Goal: Find specific page/section: Find specific page/section

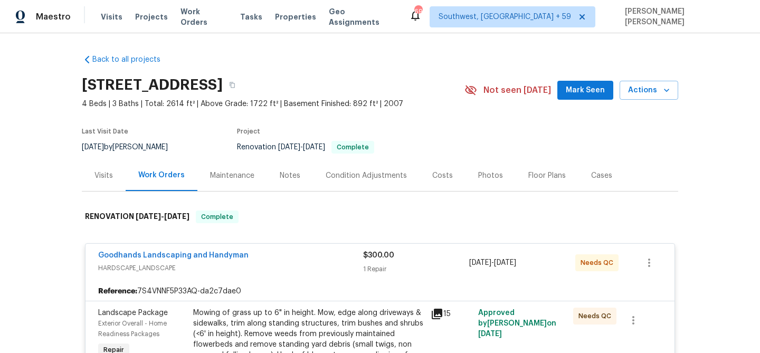
scroll to position [4823, 0]
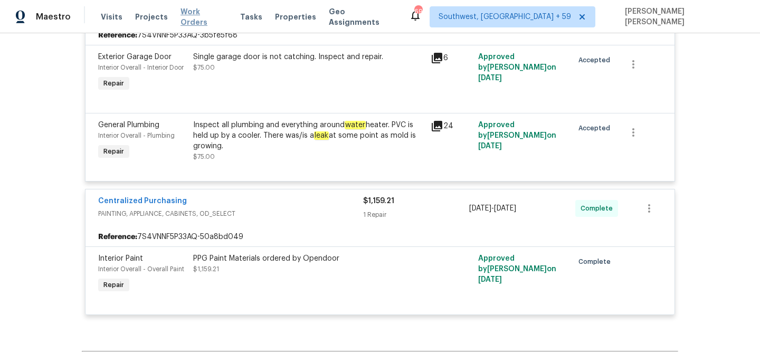
click at [203, 17] on span "Work Orders" at bounding box center [204, 16] width 47 height 21
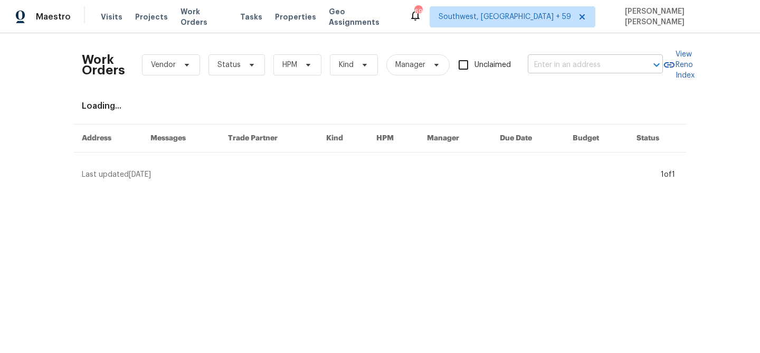
click at [590, 70] on input "text" at bounding box center [581, 65] width 106 height 16
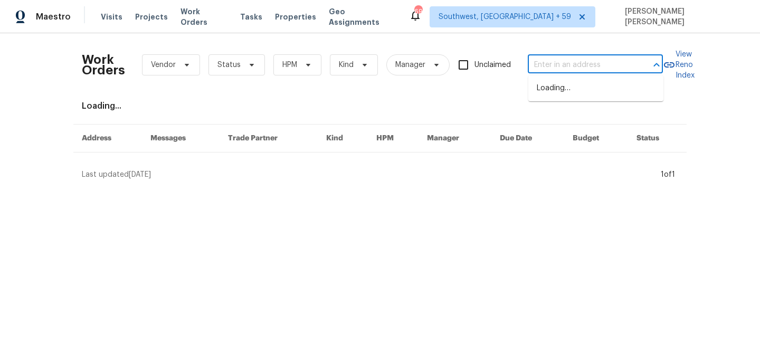
paste input "[STREET_ADDRESS]"
type input "[STREET_ADDRESS]"
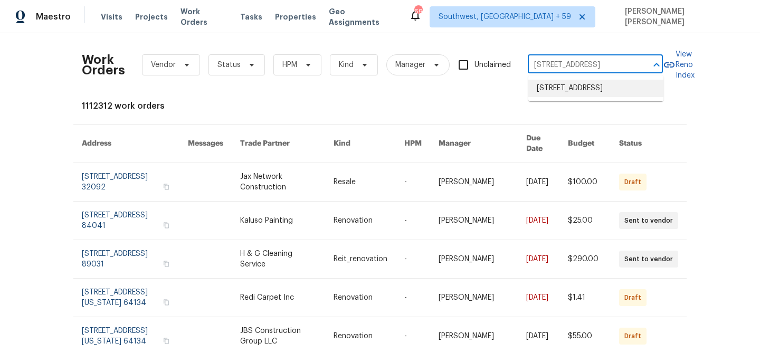
click at [591, 92] on li "[STREET_ADDRESS]" at bounding box center [595, 88] width 135 height 17
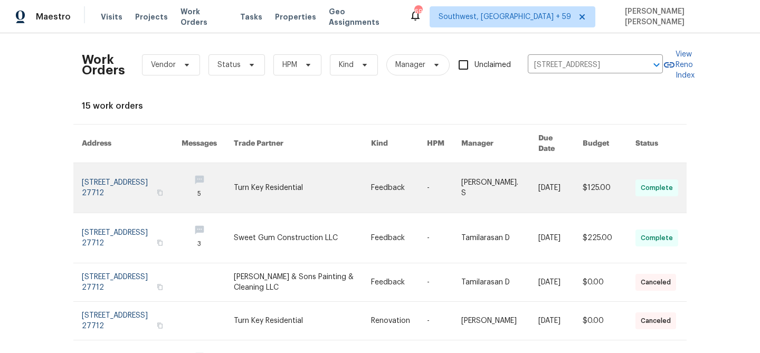
click at [569, 169] on link at bounding box center [560, 188] width 44 height 50
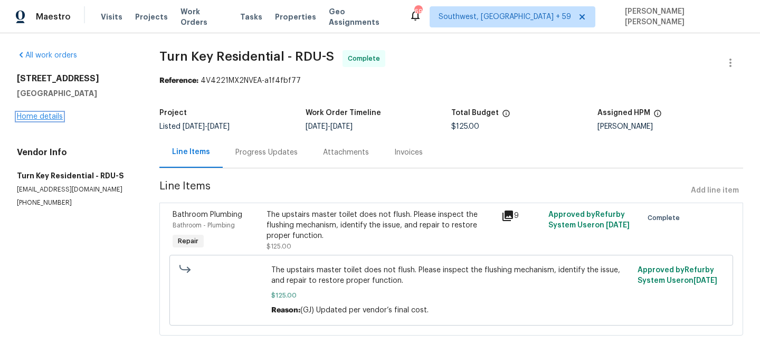
click at [46, 117] on link "Home details" at bounding box center [40, 116] width 46 height 7
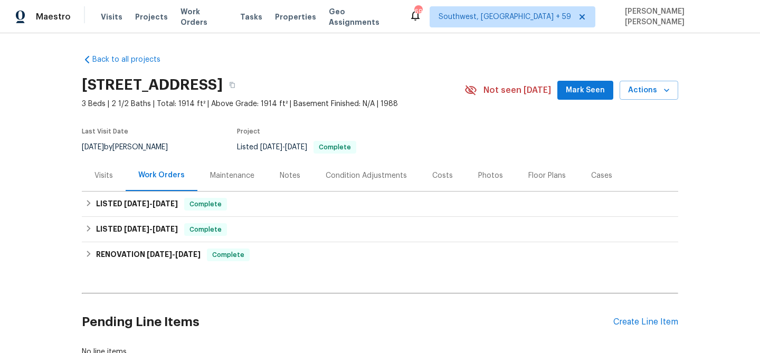
click at [46, 117] on div "Back to all projects [STREET_ADDRESS] 3 Beds | 2 1/2 Baths | Total: 1914 ft² | …" at bounding box center [380, 193] width 760 height 320
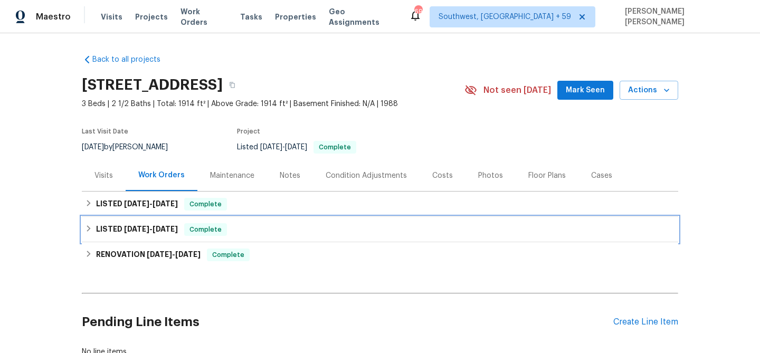
click at [214, 232] on span "Complete" at bounding box center [205, 229] width 41 height 11
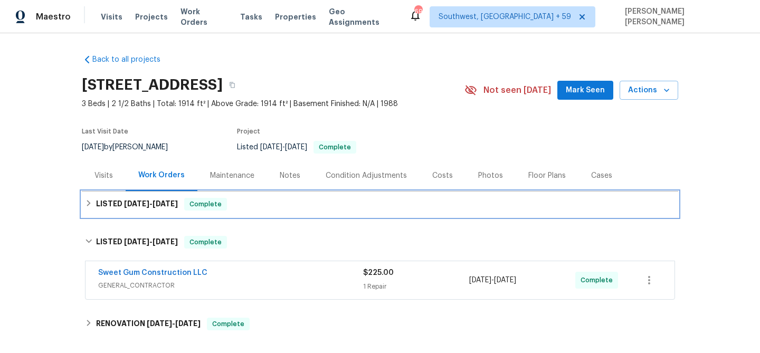
click at [280, 195] on div "LISTED [DATE] - [DATE] Complete" at bounding box center [380, 204] width 596 height 25
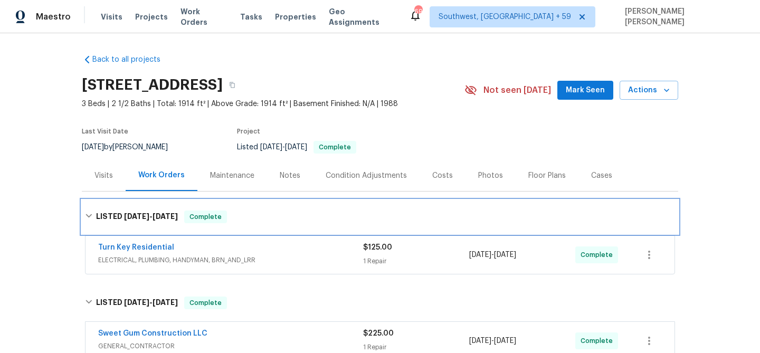
scroll to position [160, 0]
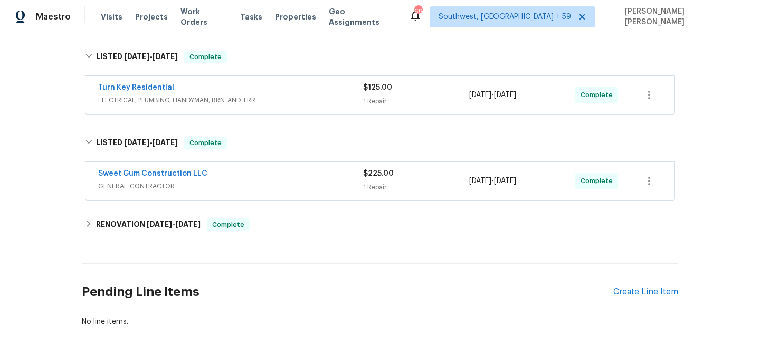
click at [298, 178] on div "Sweet Gum Construction LLC" at bounding box center [230, 174] width 265 height 13
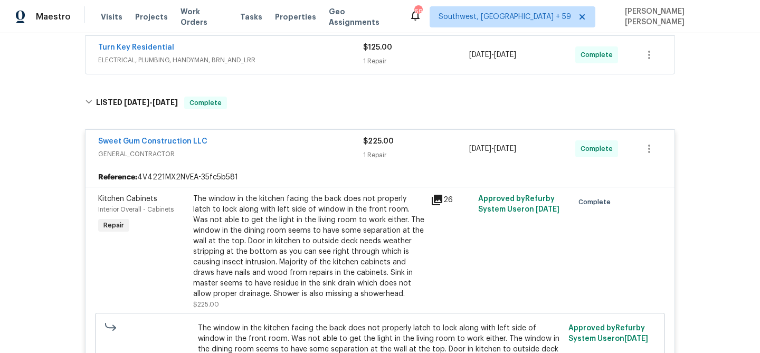
scroll to position [71, 0]
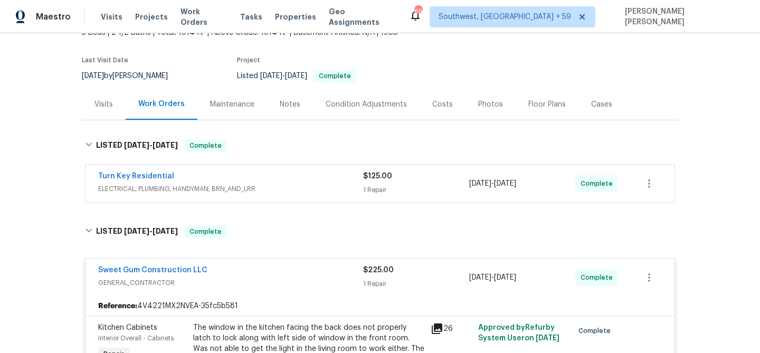
click at [313, 185] on span "ELECTRICAL, PLUMBING, HANDYMAN, BRN_AND_LRR" at bounding box center [230, 189] width 265 height 11
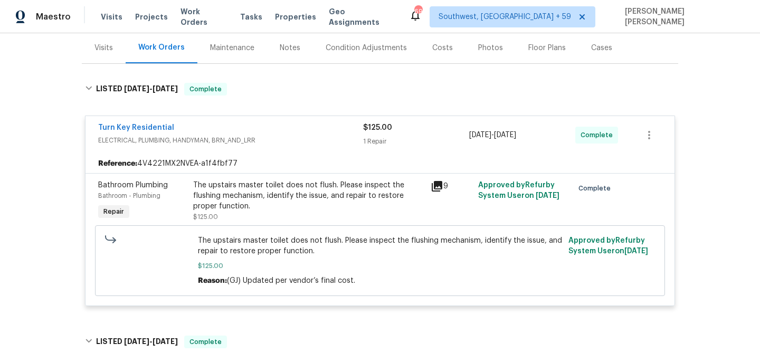
scroll to position [61, 0]
